Goal: Transaction & Acquisition: Purchase product/service

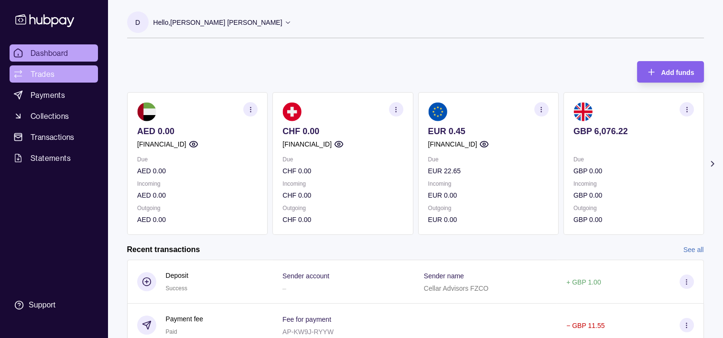
drag, startPoint x: 55, startPoint y: 79, endPoint x: 71, endPoint y: 78, distance: 15.8
click at [55, 79] on link "Trades" at bounding box center [54, 73] width 88 height 17
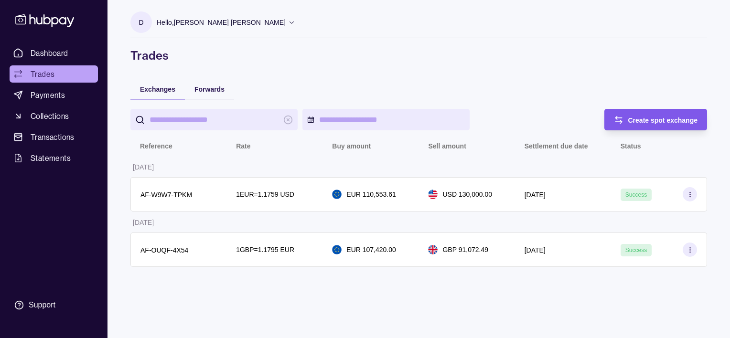
click at [616, 119] on icon "button" at bounding box center [616, 117] width 1 height 3
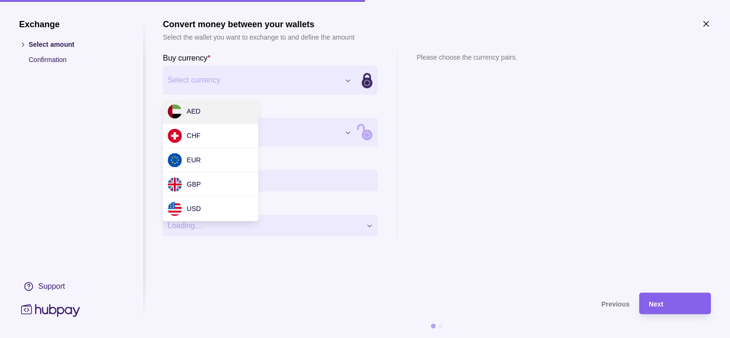
click at [213, 338] on div "Exchange Select amount Confirmation Support Convert money between your wallets …" at bounding box center [365, 338] width 730 height 0
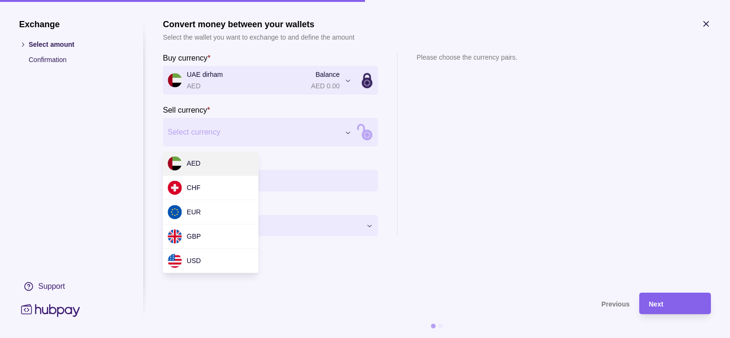
click at [204, 338] on div "Exchange Select amount Confirmation Support Convert money between your wallets …" at bounding box center [365, 338] width 730 height 0
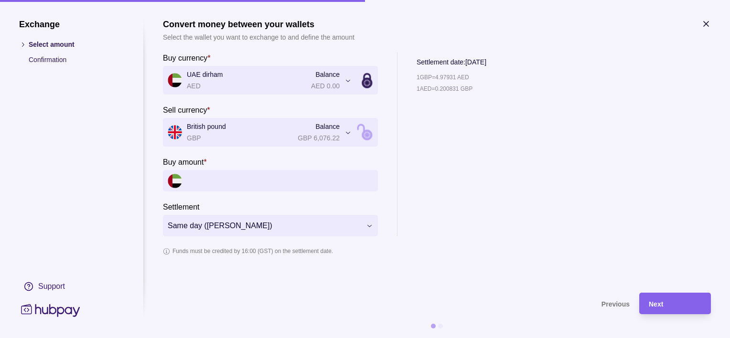
click at [260, 176] on input "Buy amount *" at bounding box center [280, 181] width 186 height 22
type input "*****"
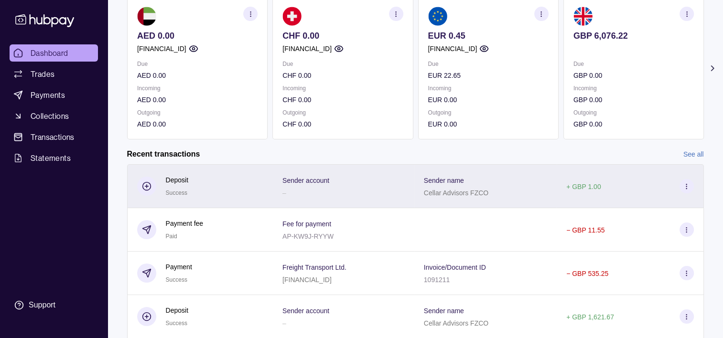
scroll to position [172, 0]
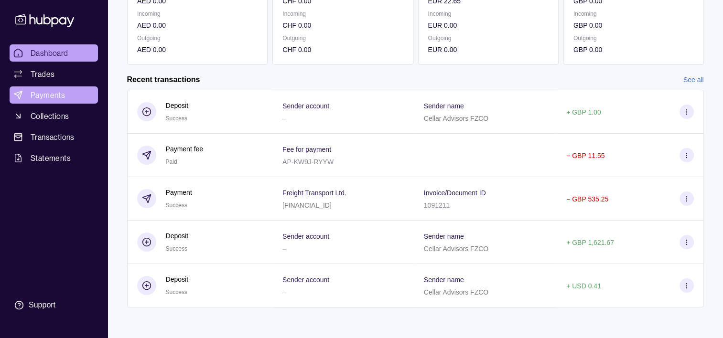
click at [61, 97] on span "Payments" at bounding box center [48, 94] width 34 height 11
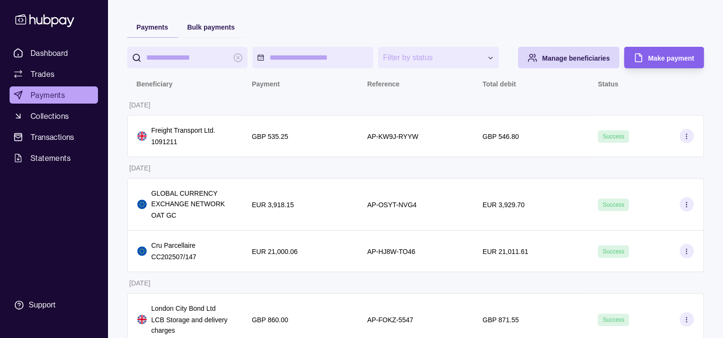
scroll to position [46, 0]
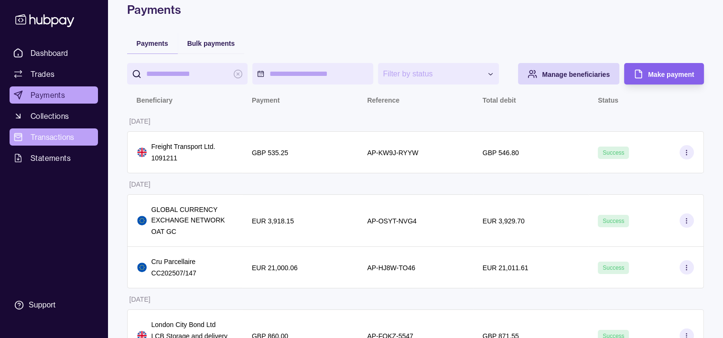
click at [65, 136] on span "Transactions" at bounding box center [53, 136] width 44 height 11
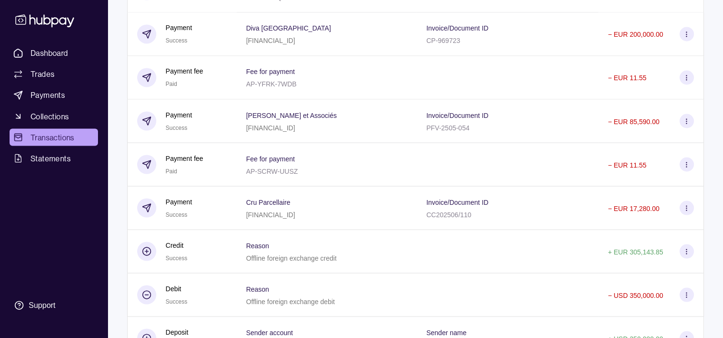
scroll to position [1673, 0]
